Goal: Information Seeking & Learning: Learn about a topic

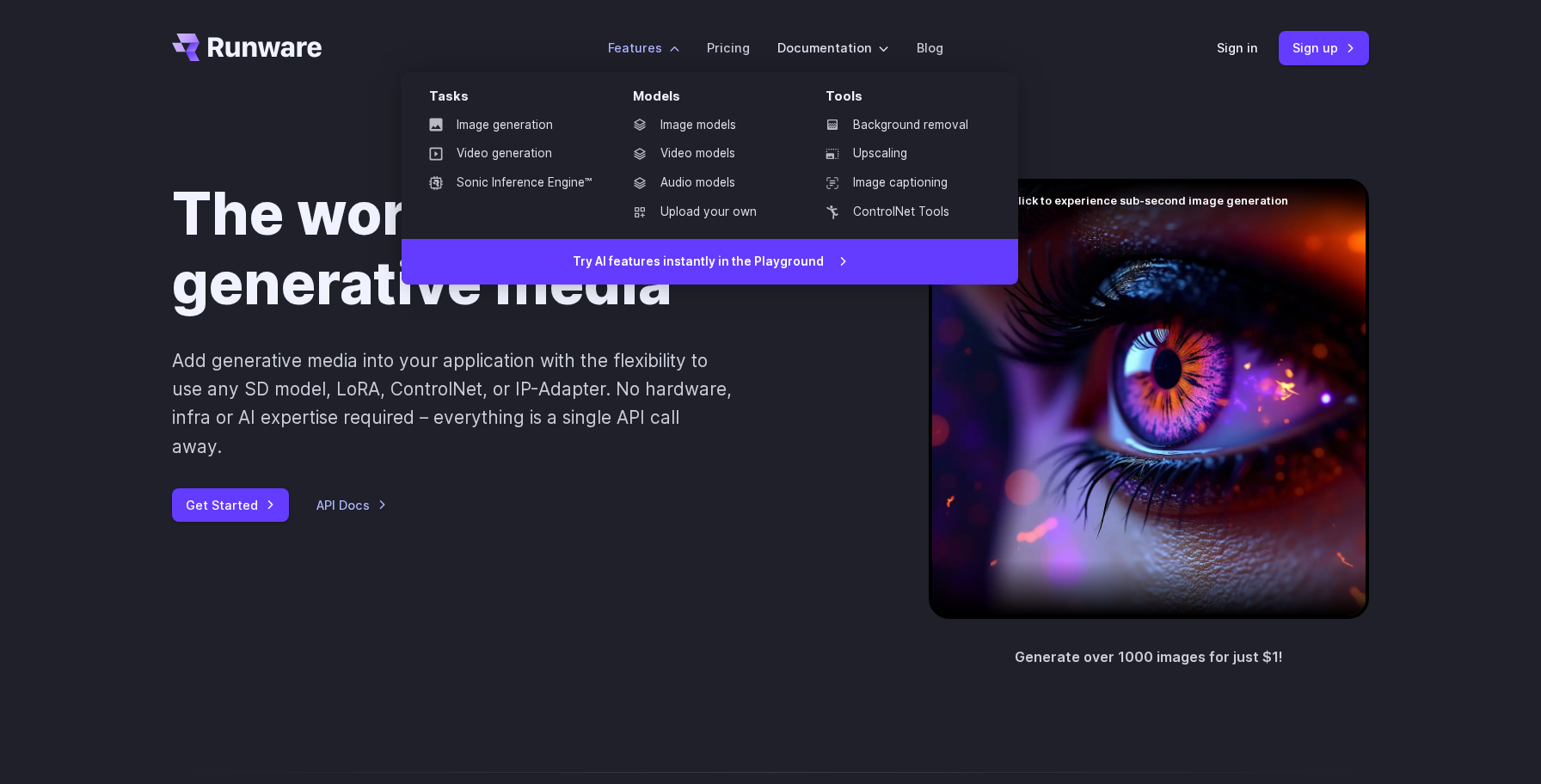
click at [660, 41] on label "Features" at bounding box center [643, 48] width 71 height 20
click at [679, 127] on link "Image models" at bounding box center [708, 126] width 179 height 26
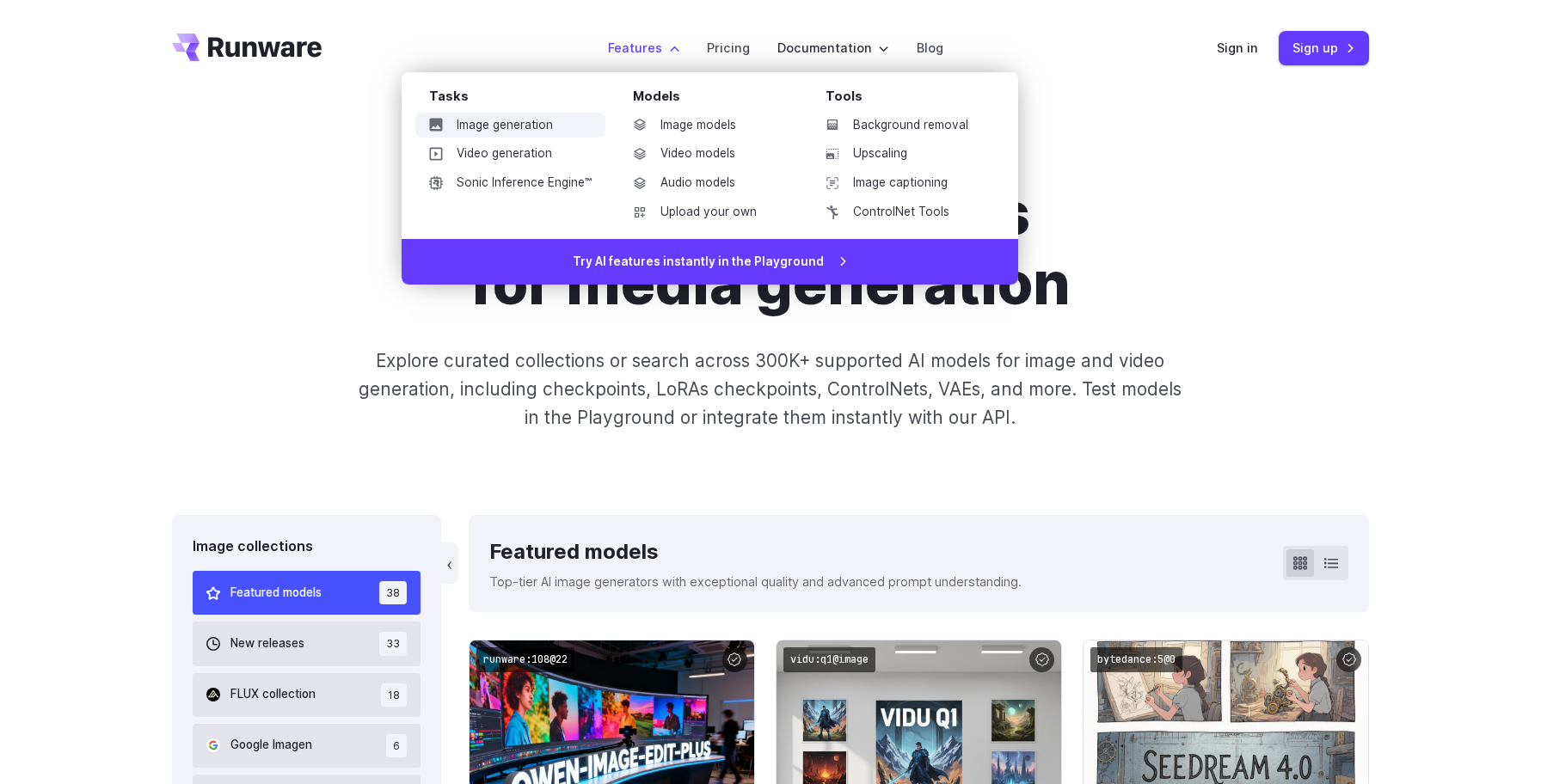
click at [562, 126] on link "Image generation" at bounding box center [511, 126] width 190 height 26
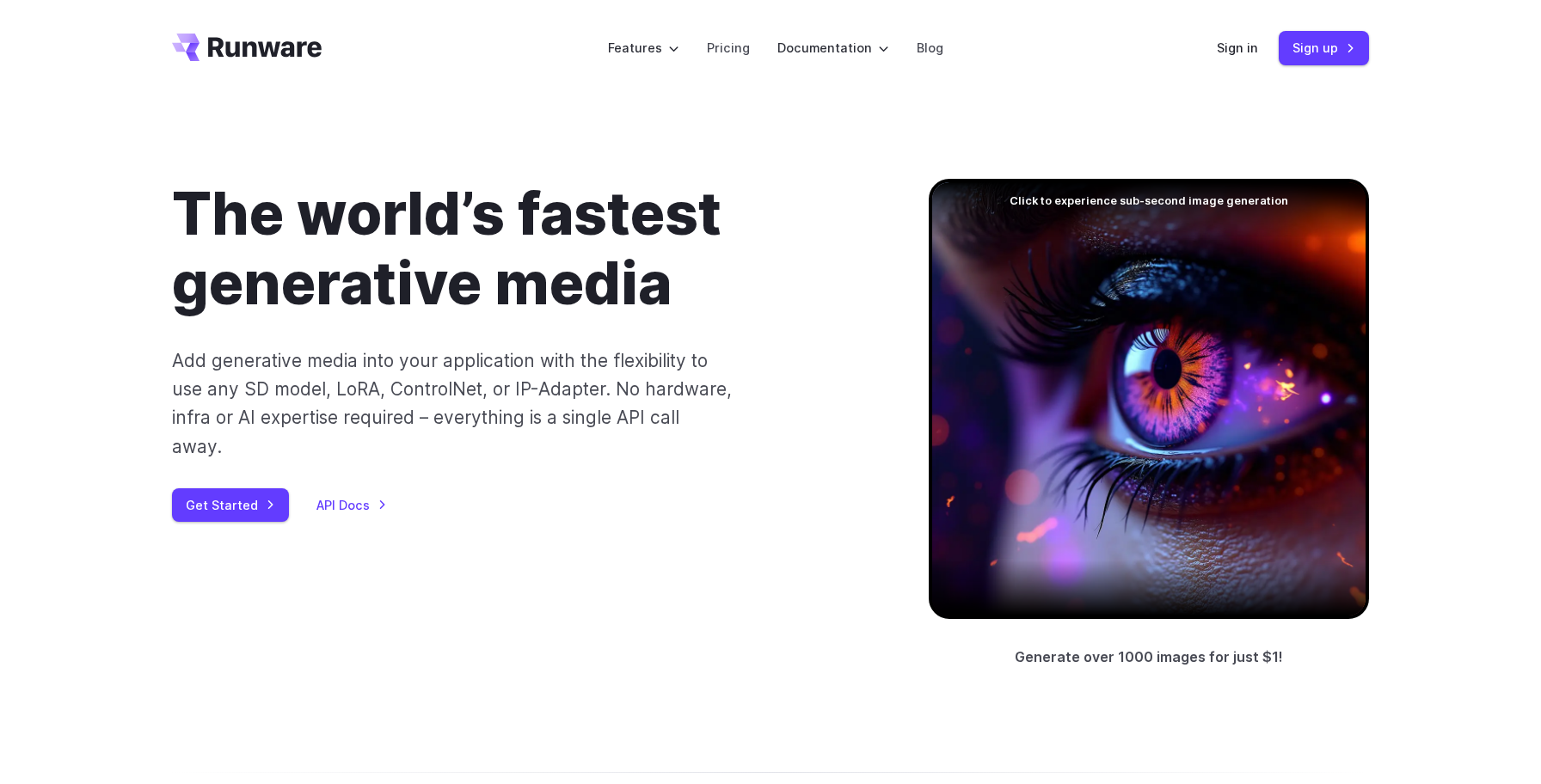
click at [992, 282] on div at bounding box center [1149, 399] width 441 height 441
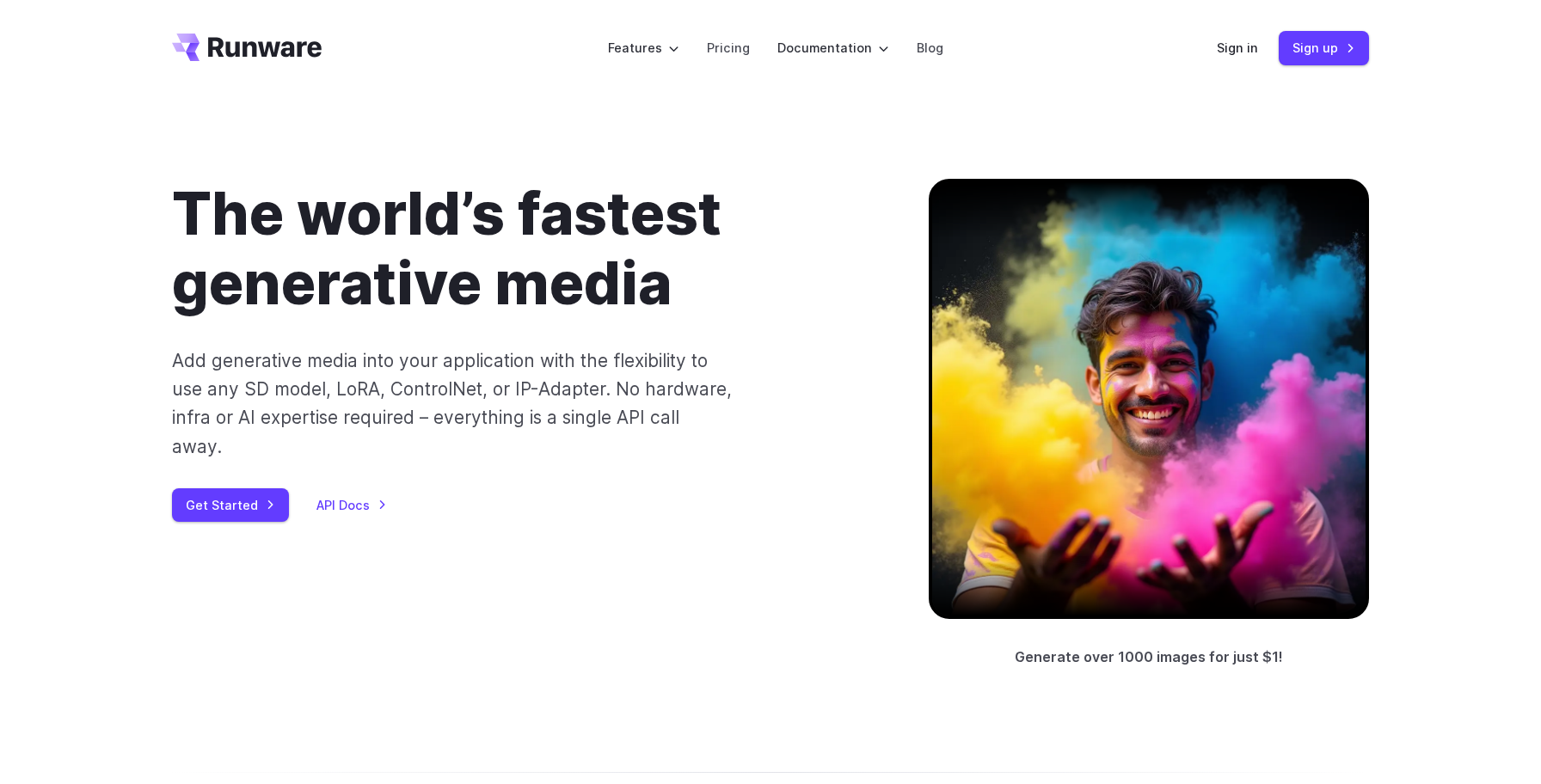
click at [1019, 376] on div at bounding box center [1149, 399] width 441 height 441
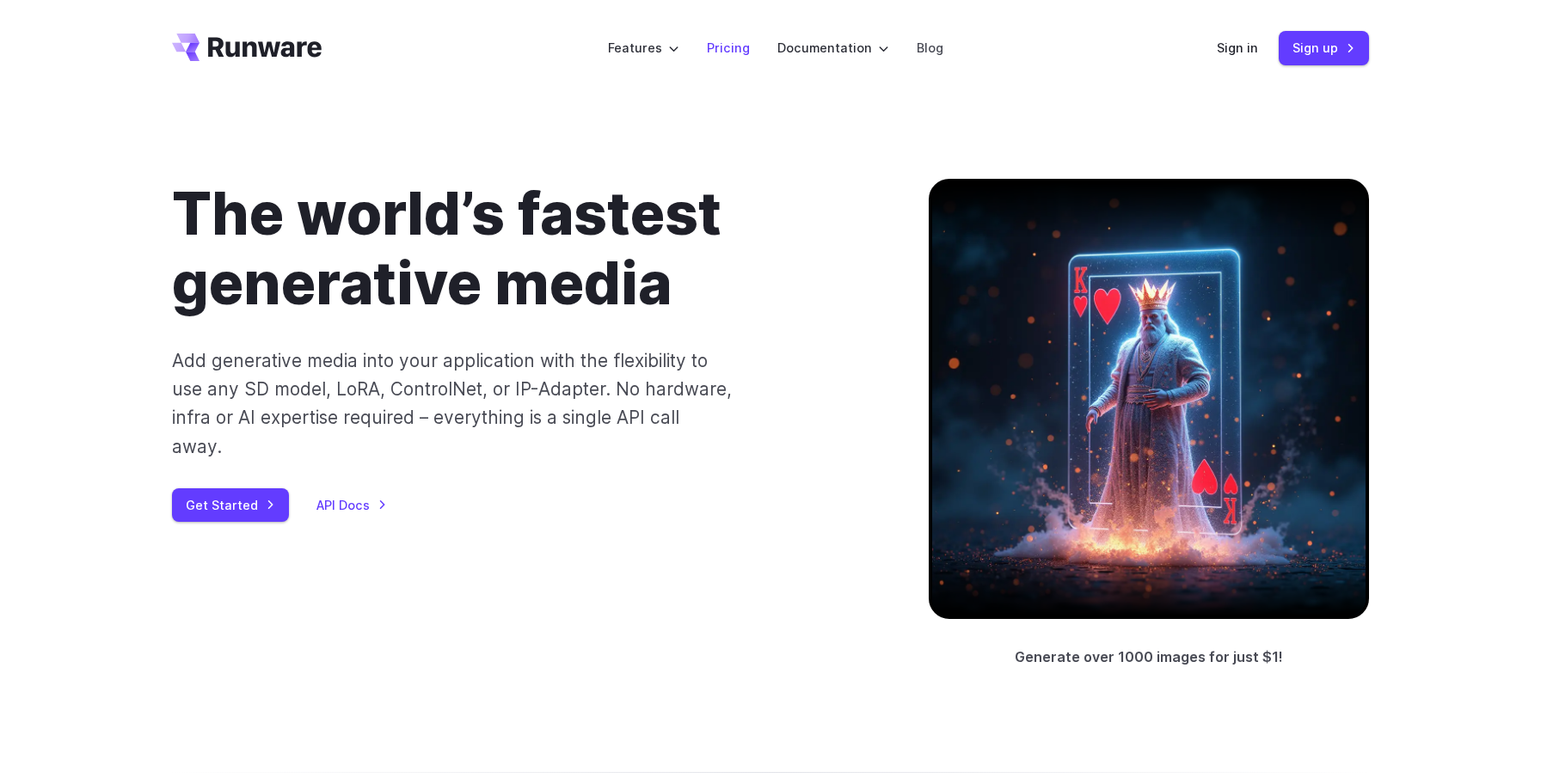
click at [725, 49] on link "Pricing" at bounding box center [728, 48] width 43 height 20
